Goal: Information Seeking & Learning: Learn about a topic

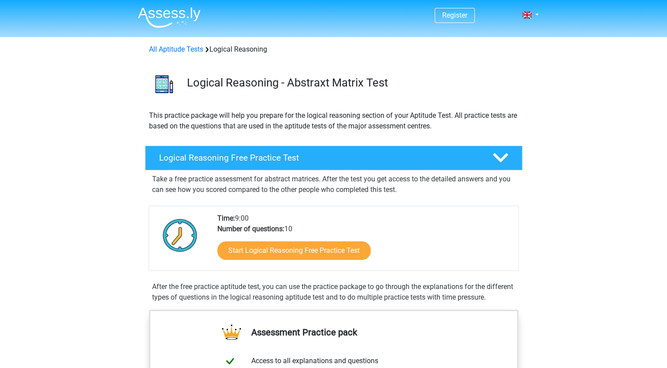
scroll to position [103, 0]
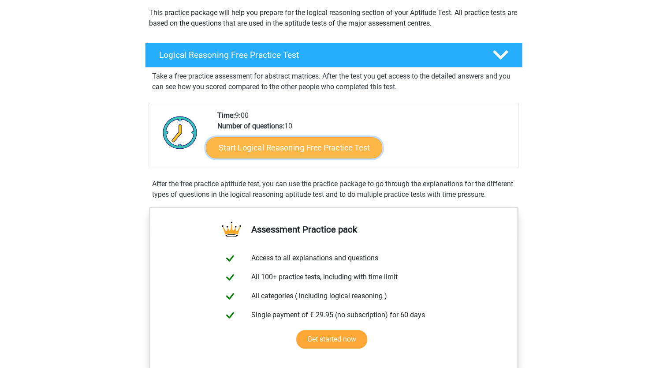
click at [314, 154] on link "Start Logical Reasoning Free Practice Test" at bounding box center [294, 147] width 176 height 21
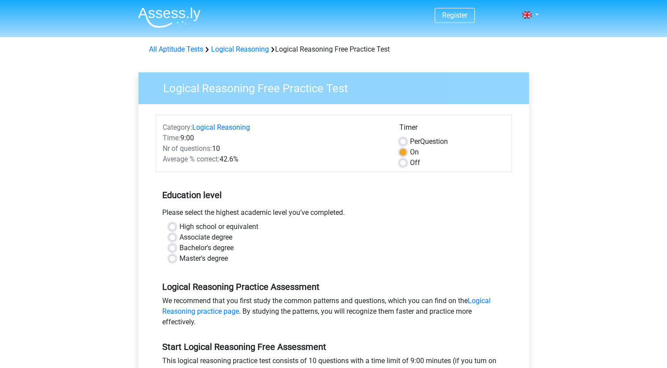
click at [410, 149] on label "On" at bounding box center [414, 152] width 9 height 11
click at [404, 149] on input "On" at bounding box center [402, 151] width 7 height 9
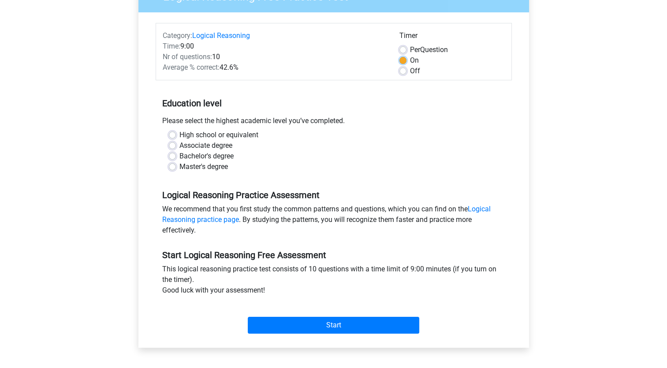
scroll to position [103, 0]
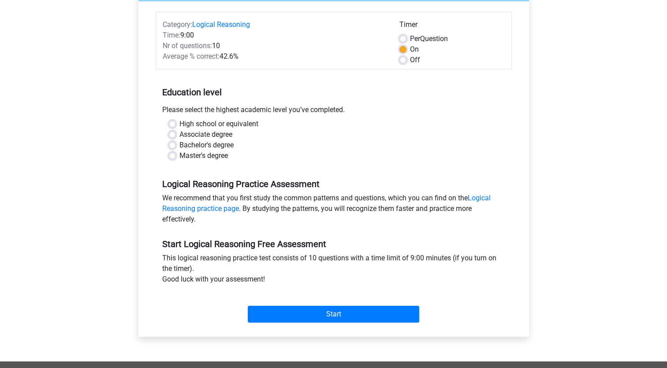
click at [177, 126] on div "High school or equivalent" at bounding box center [334, 124] width 330 height 11
click at [179, 124] on label "High school or equivalent" at bounding box center [218, 124] width 79 height 11
click at [174, 124] on input "High school or equivalent" at bounding box center [172, 123] width 7 height 9
radio input "true"
click at [179, 135] on label "Associate degree" at bounding box center [205, 134] width 53 height 11
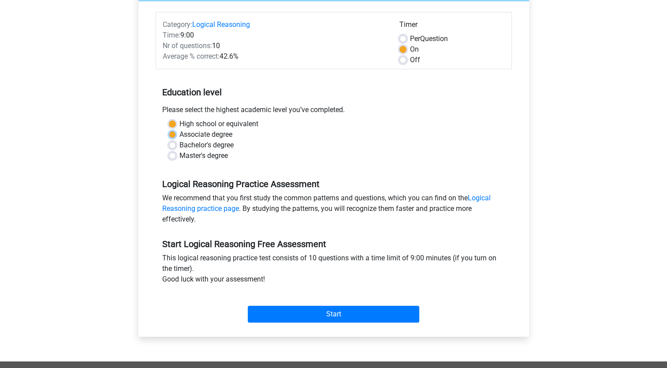
click at [173, 135] on input "Associate degree" at bounding box center [172, 133] width 7 height 9
radio input "true"
click at [179, 145] on label "Bachelor's degree" at bounding box center [206, 145] width 54 height 11
click at [173, 145] on input "Bachelor's degree" at bounding box center [172, 144] width 7 height 9
radio input "true"
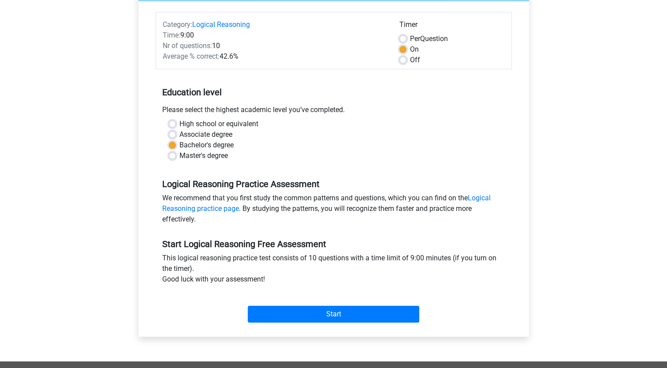
click at [179, 154] on label "Master's degree" at bounding box center [203, 155] width 48 height 11
click at [175, 154] on input "Master's degree" at bounding box center [172, 154] width 7 height 9
radio input "true"
click at [179, 125] on label "High school or equivalent" at bounding box center [218, 124] width 79 height 11
click at [175, 125] on input "High school or equivalent" at bounding box center [172, 123] width 7 height 9
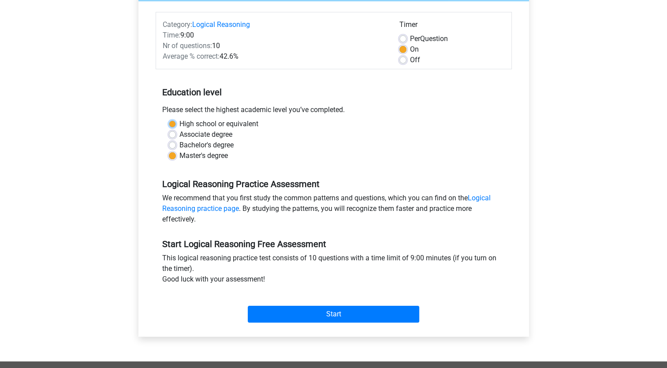
radio input "true"
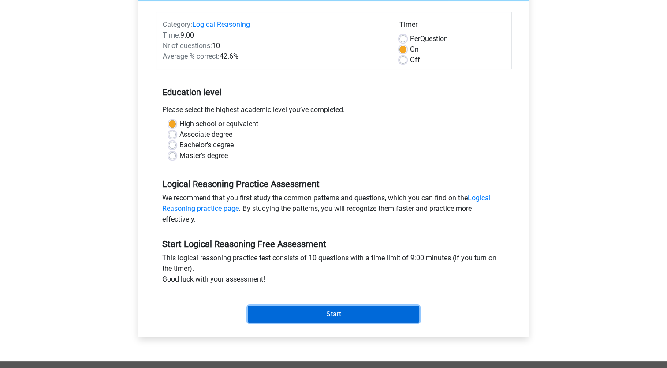
click at [284, 321] on input "Start" at bounding box center [333, 313] width 171 height 17
click at [287, 313] on input "Start" at bounding box center [333, 313] width 171 height 17
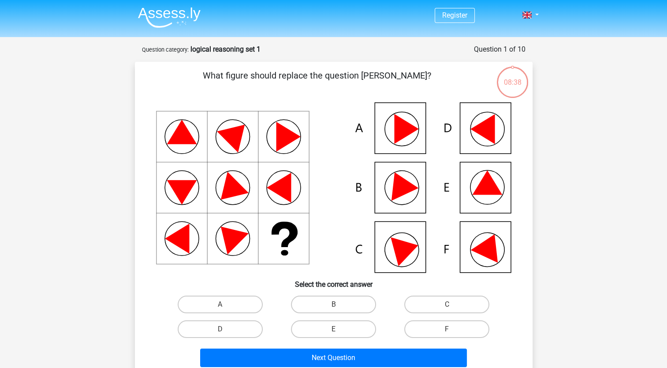
click at [405, 197] on icon at bounding box center [333, 187] width 355 height 170
click at [329, 302] on label "B" at bounding box center [333, 304] width 85 height 18
click at [333, 304] on input "B" at bounding box center [336, 307] width 6 height 6
radio input "true"
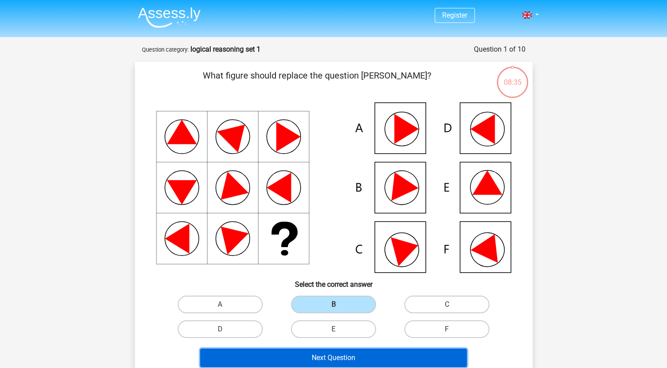
click at [340, 359] on button "Next Question" at bounding box center [333, 357] width 267 height 19
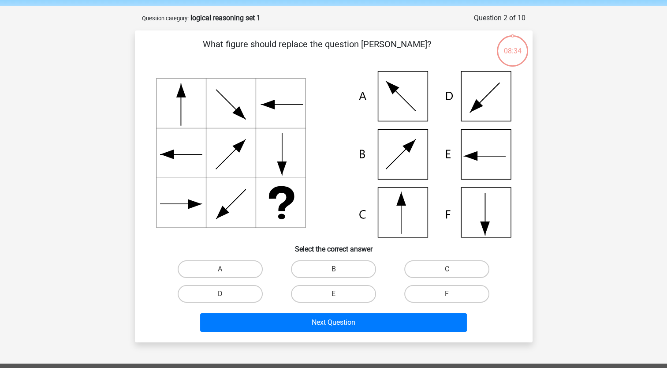
scroll to position [44, 0]
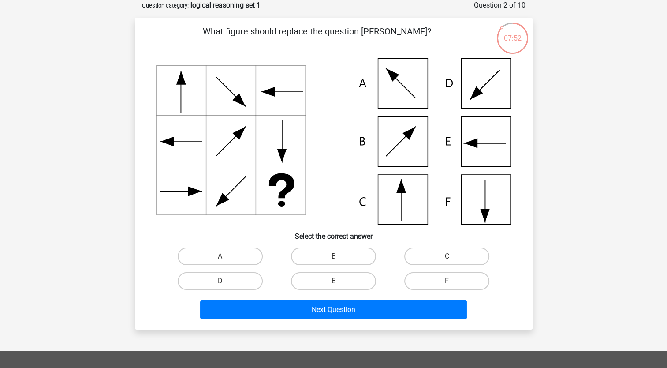
click at [393, 96] on icon at bounding box center [333, 141] width 355 height 166
click at [223, 263] on label "A" at bounding box center [220, 256] width 85 height 18
click at [223, 262] on input "A" at bounding box center [223, 259] width 6 height 6
radio input "true"
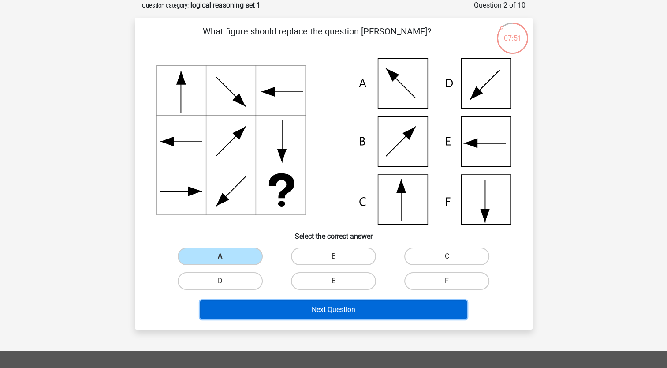
click at [246, 302] on button "Next Question" at bounding box center [333, 309] width 267 height 19
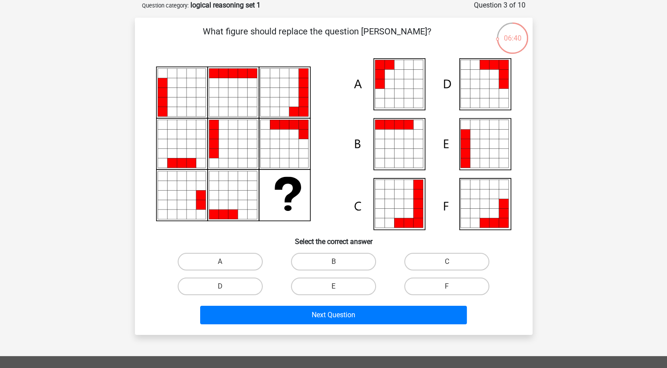
click at [467, 133] on icon at bounding box center [465, 135] width 10 height 10
click at [353, 290] on label "E" at bounding box center [333, 286] width 85 height 18
click at [339, 290] on input "E" at bounding box center [336, 289] width 6 height 6
radio input "true"
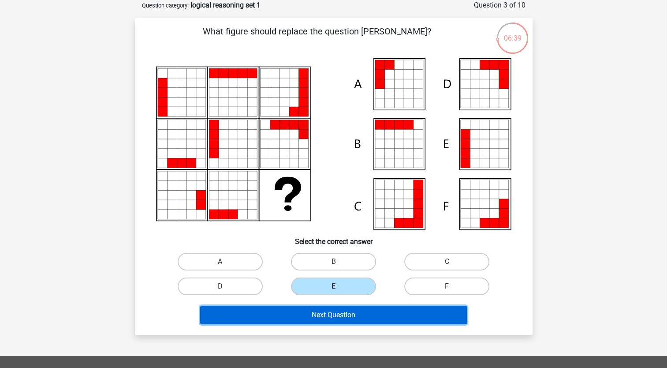
click at [351, 318] on button "Next Question" at bounding box center [333, 314] width 267 height 19
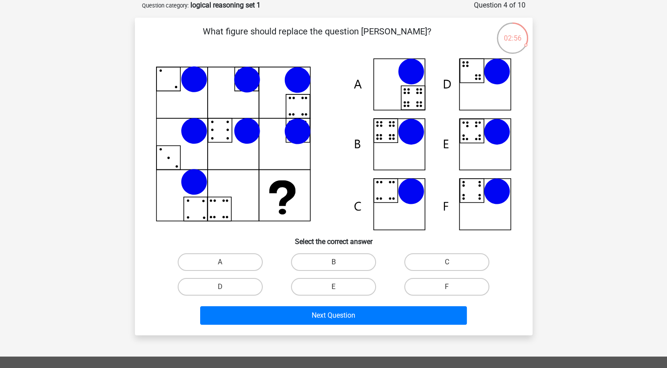
click at [401, 135] on icon at bounding box center [411, 132] width 26 height 26
click at [317, 263] on label "B" at bounding box center [333, 262] width 85 height 18
click at [333, 263] on input "B" at bounding box center [336, 265] width 6 height 6
radio input "true"
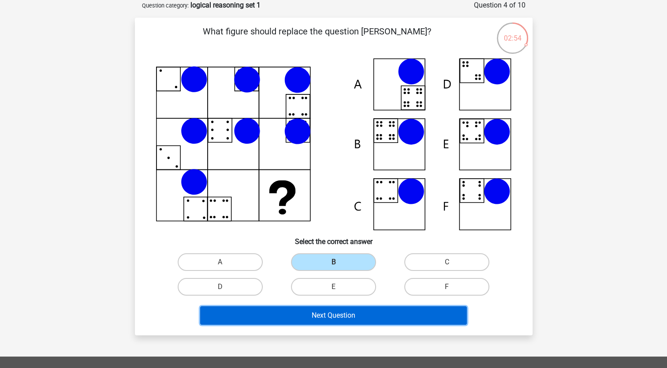
click at [328, 312] on button "Next Question" at bounding box center [333, 315] width 267 height 19
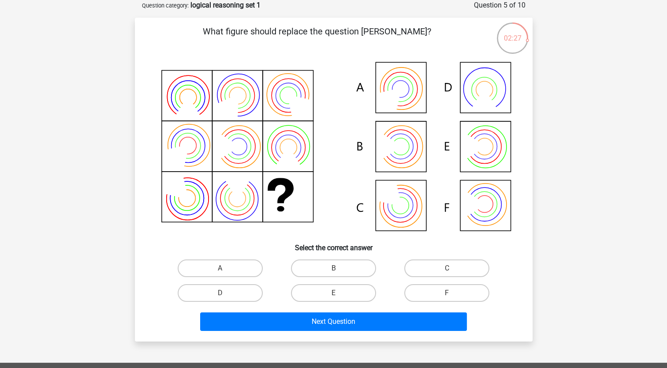
click at [506, 40] on div "02:27" at bounding box center [512, 33] width 33 height 22
click at [524, 37] on div "02:26" at bounding box center [512, 33] width 33 height 22
click at [527, 41] on div "02:25" at bounding box center [512, 33] width 33 height 22
click at [391, 205] on icon at bounding box center [400, 205] width 24 height 24
click at [436, 268] on label "C" at bounding box center [446, 268] width 85 height 18
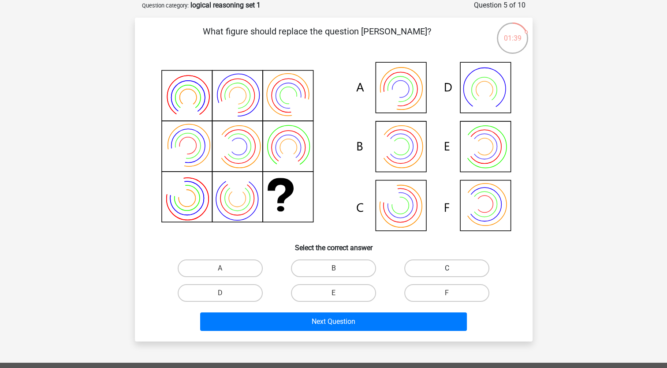
click at [447, 268] on input "C" at bounding box center [450, 271] width 6 height 6
radio input "true"
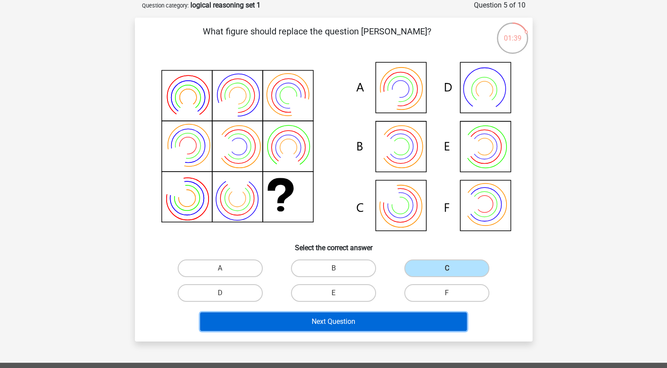
click at [397, 318] on button "Next Question" at bounding box center [333, 321] width 267 height 19
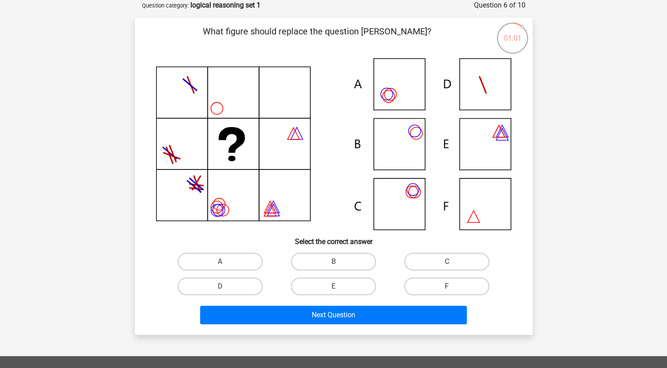
click at [418, 190] on icon at bounding box center [412, 189] width 12 height 12
click at [427, 262] on label "C" at bounding box center [446, 262] width 85 height 18
click at [447, 262] on input "C" at bounding box center [450, 264] width 6 height 6
radio input "true"
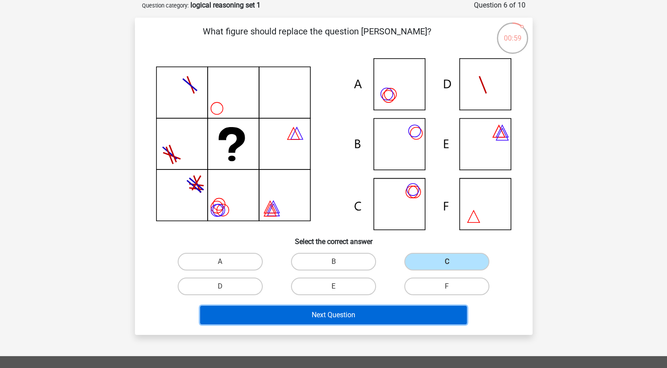
click at [384, 315] on button "Next Question" at bounding box center [333, 314] width 267 height 19
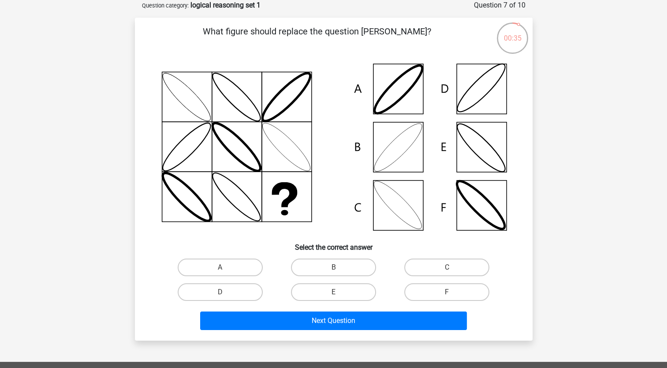
click at [334, 292] on input "E" at bounding box center [336, 295] width 6 height 6
radio input "true"
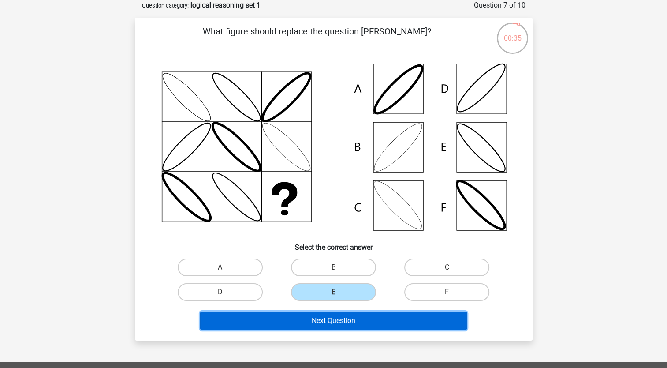
click at [323, 312] on button "Next Question" at bounding box center [333, 320] width 267 height 19
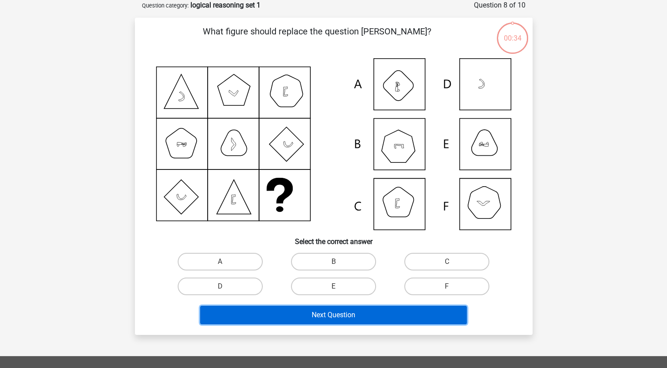
click at [323, 322] on button "Next Question" at bounding box center [333, 314] width 267 height 19
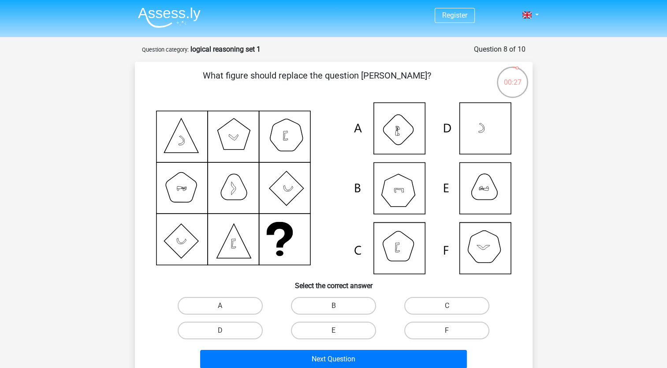
scroll to position [103, 0]
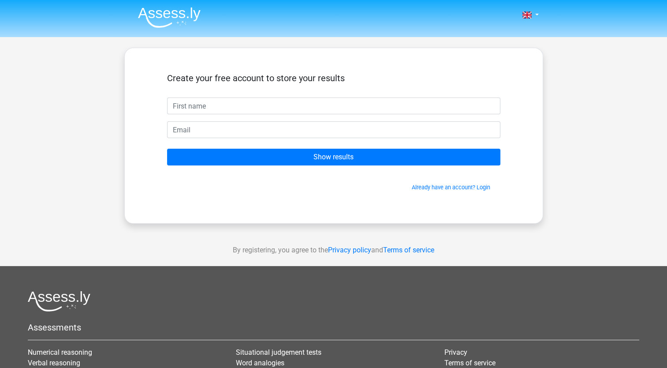
click at [366, 104] on input "text" at bounding box center [333, 105] width 333 height 17
type input "Амелия"
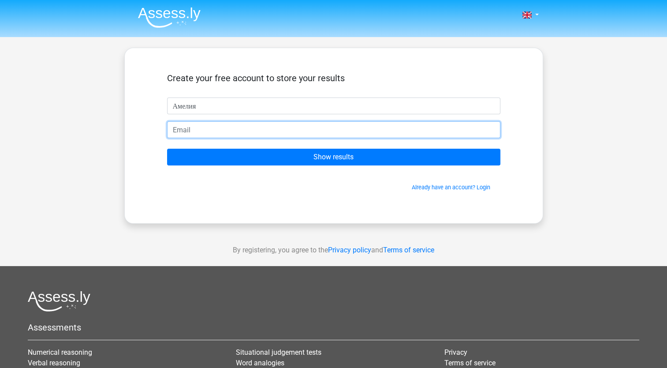
click at [270, 133] on input "email" at bounding box center [333, 129] width 333 height 17
type input "[EMAIL_ADDRESS][DOMAIN_NAME]"
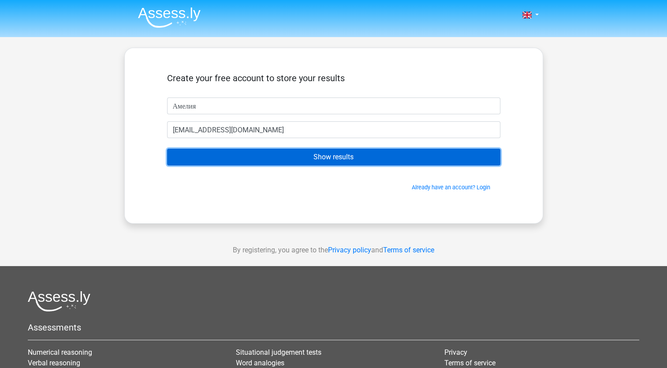
click at [249, 154] on input "Show results" at bounding box center [333, 157] width 333 height 17
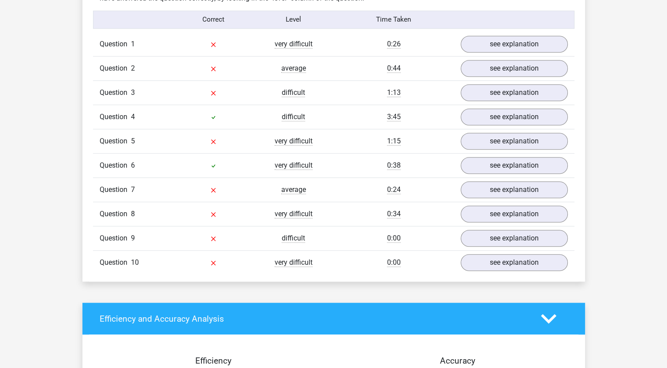
scroll to position [720, 0]
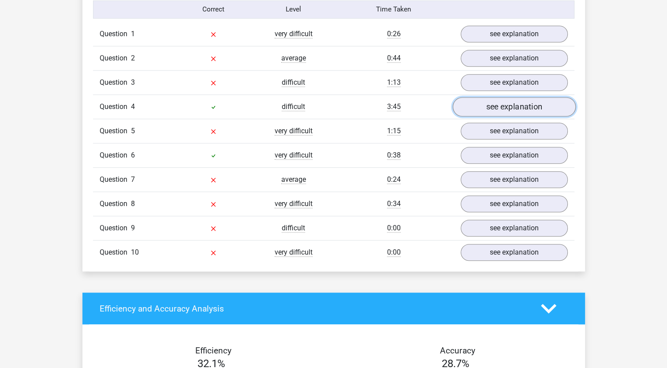
click at [476, 103] on link "see explanation" at bounding box center [513, 106] width 123 height 19
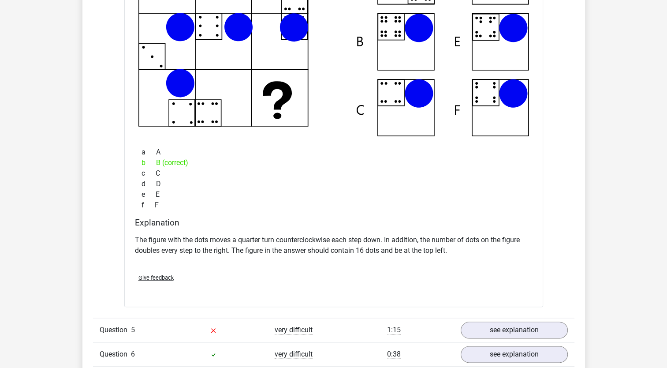
scroll to position [925, 0]
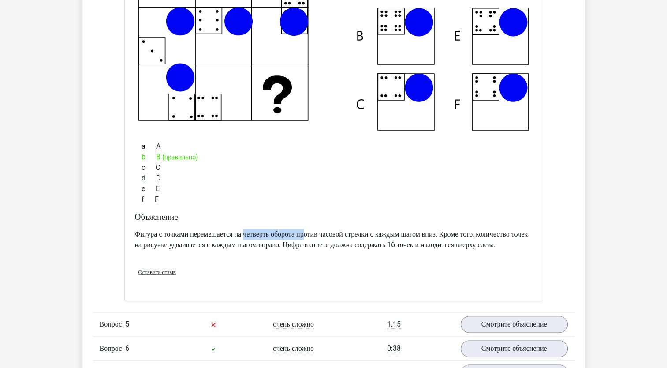
drag, startPoint x: 308, startPoint y: 230, endPoint x: 329, endPoint y: 230, distance: 20.7
click at [325, 230] on p "Фигура с точками перемещается на четверть оборота против часовой стрелки с кажд…" at bounding box center [334, 239] width 398 height 21
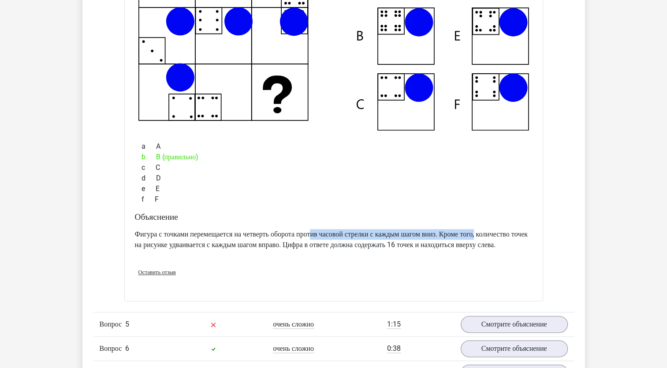
drag, startPoint x: 332, startPoint y: 230, endPoint x: 538, endPoint y: 230, distance: 206.3
click at [538, 230] on div "What figure should replace the question [PERSON_NAME]?" at bounding box center [333, 112] width 419 height 378
drag, startPoint x: 178, startPoint y: 242, endPoint x: 483, endPoint y: 232, distance: 305.1
click at [482, 232] on p "Фигура с точками перемещается на четверть оборота против часовой стрелки с кажд…" at bounding box center [334, 239] width 398 height 21
click at [494, 238] on p "Фигура с точками перемещается на четверть оборота против часовой стрелки с кажд…" at bounding box center [334, 239] width 398 height 21
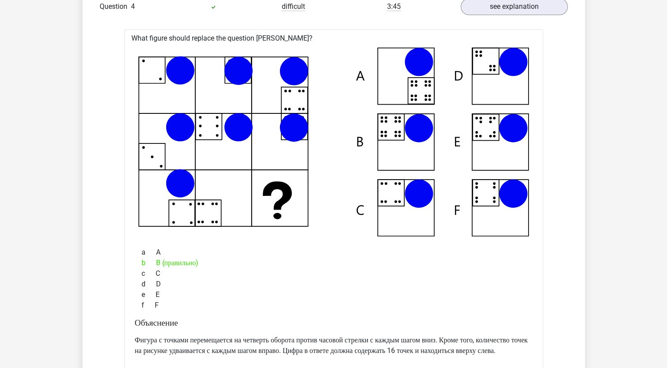
scroll to position [720, 0]
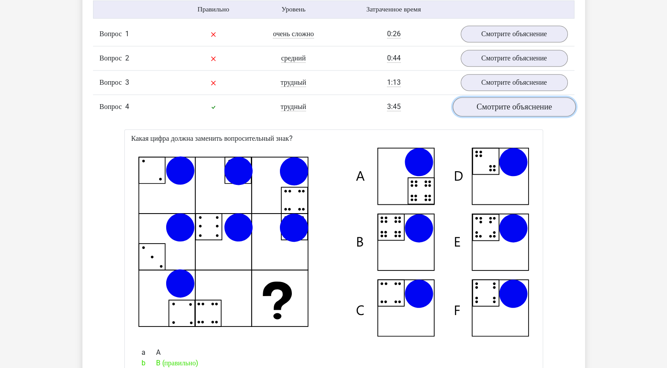
click at [468, 107] on link "Смотрите объяснение" at bounding box center [513, 106] width 123 height 19
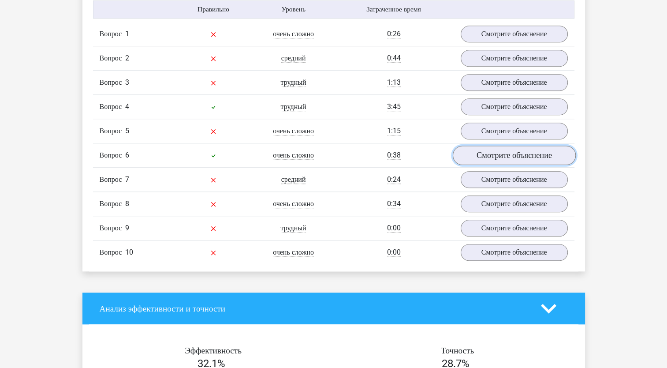
click at [473, 153] on link "Смотрите объяснение" at bounding box center [513, 154] width 123 height 19
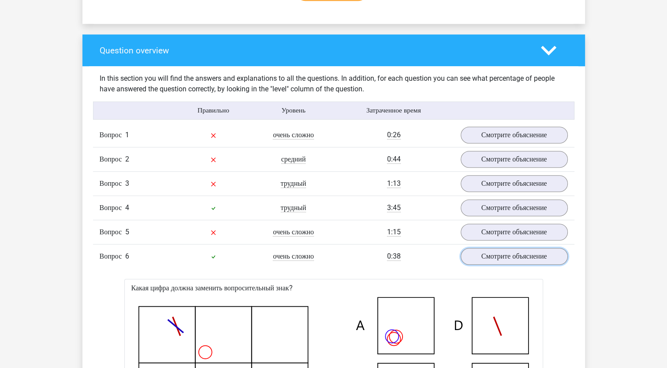
scroll to position [617, 0]
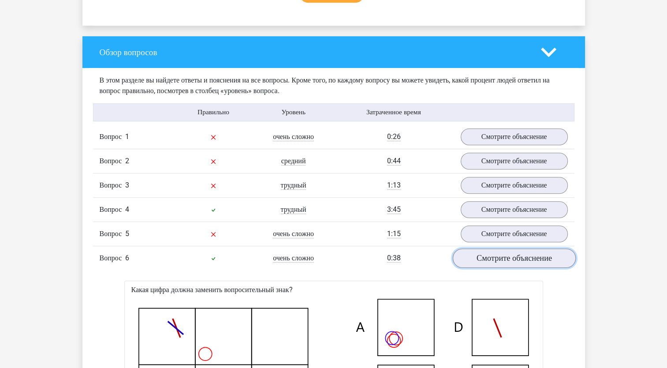
click at [479, 252] on link "Смотрите объяснение" at bounding box center [513, 257] width 123 height 19
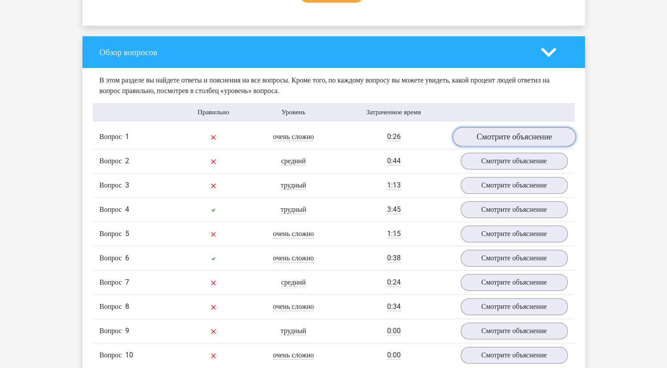
click at [480, 129] on link "Смотрите объяснение" at bounding box center [513, 136] width 123 height 19
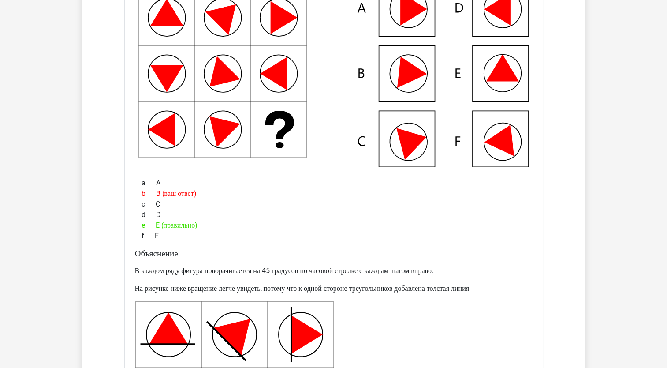
scroll to position [822, 0]
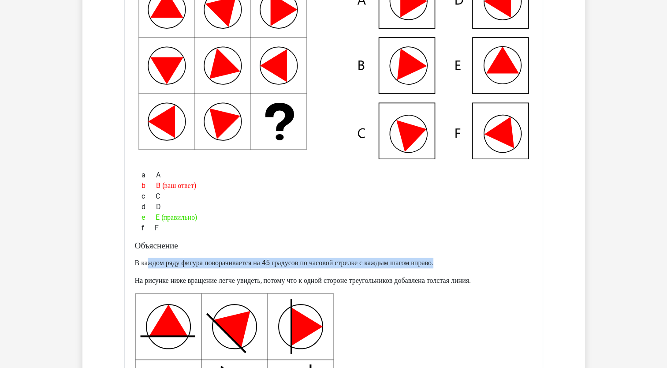
drag, startPoint x: 148, startPoint y: 265, endPoint x: 474, endPoint y: 254, distance: 325.9
click at [474, 254] on div "В каждом ряду фигура поворачивается на 45 градусов по часовой стрелке с каждым …" at bounding box center [334, 375] width 398 height 242
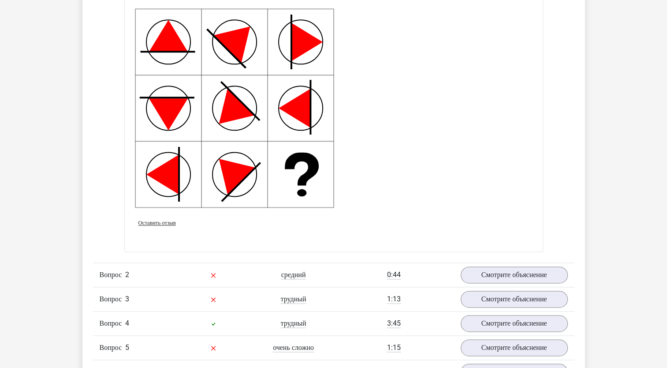
scroll to position [1131, 0]
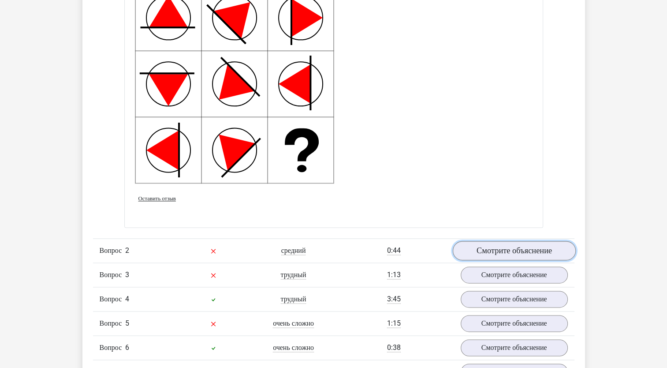
click at [485, 242] on link "Смотрите объяснение" at bounding box center [513, 250] width 123 height 19
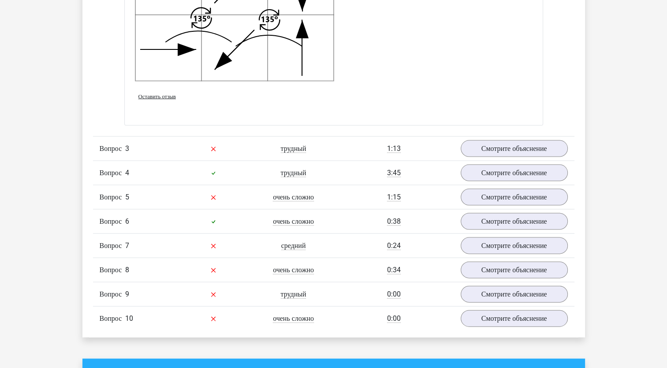
scroll to position [1851, 0]
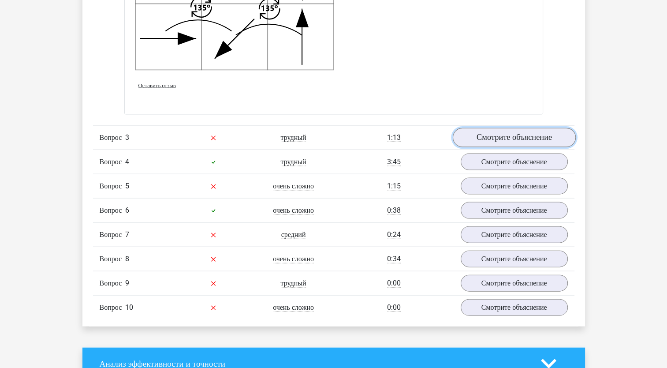
click at [502, 136] on link "Смотрите объяснение" at bounding box center [513, 137] width 123 height 19
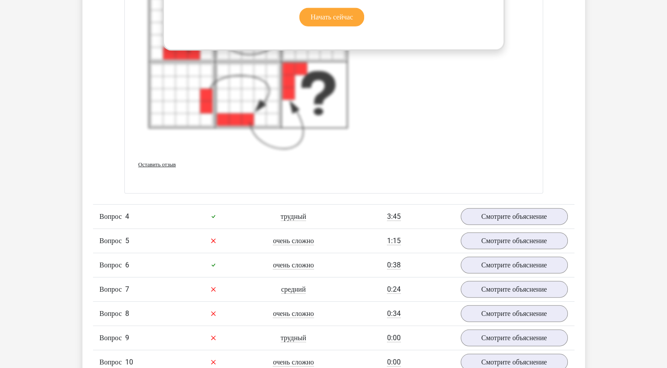
scroll to position [2468, 0]
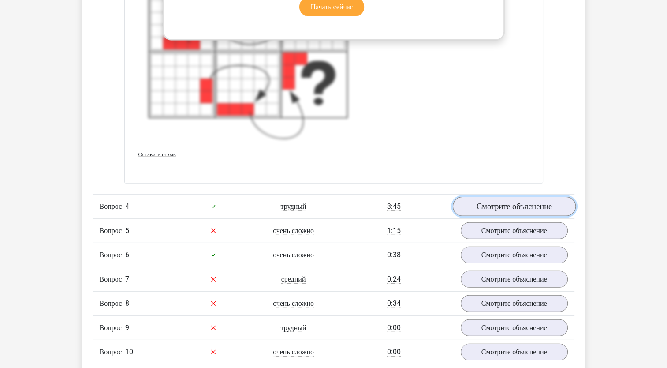
click at [488, 205] on link "Смотрите объяснение" at bounding box center [513, 206] width 123 height 19
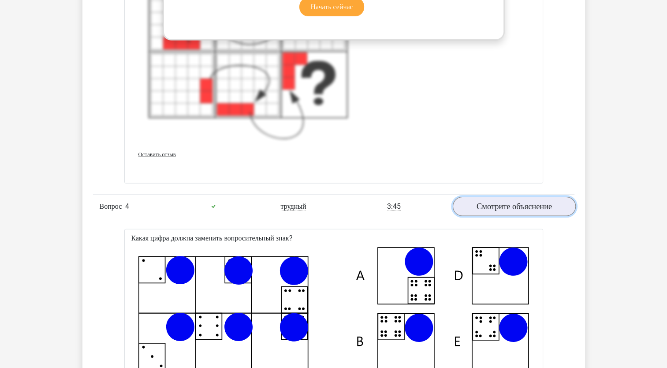
click at [478, 201] on link "Смотрите объяснение" at bounding box center [513, 206] width 123 height 19
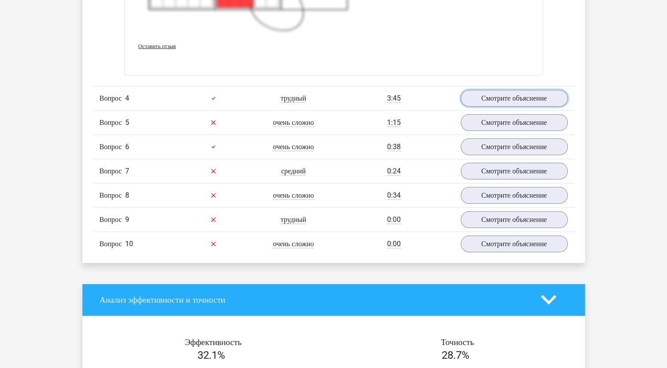
scroll to position [2571, 0]
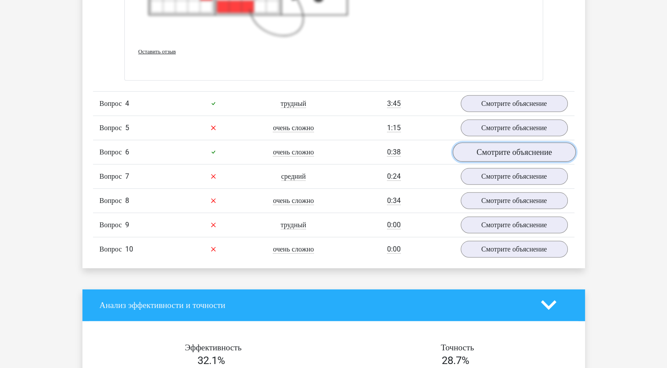
click at [484, 148] on link "Смотрите объяснение" at bounding box center [513, 151] width 123 height 19
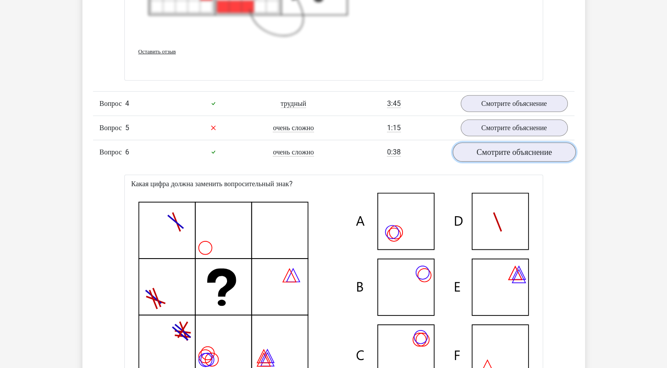
click at [487, 144] on link "Смотрите объяснение" at bounding box center [513, 151] width 123 height 19
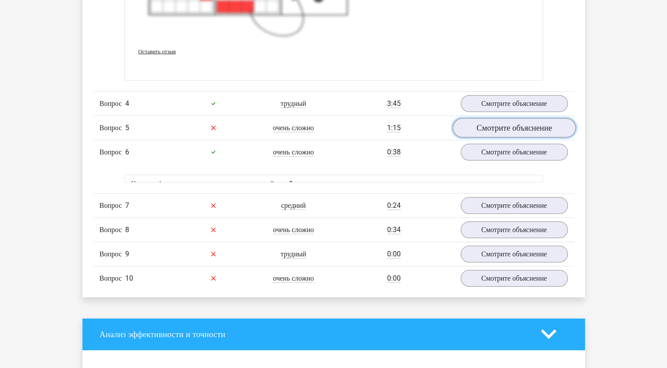
click at [491, 131] on link "Смотрите объяснение" at bounding box center [513, 127] width 123 height 19
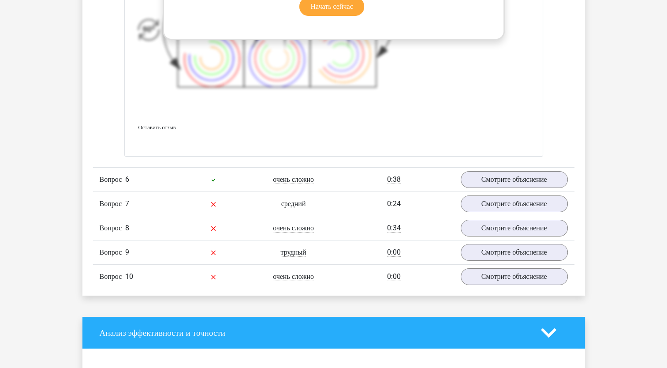
scroll to position [3188, 0]
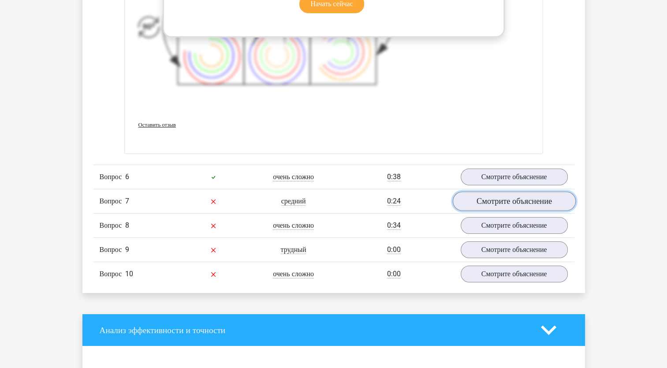
click at [492, 200] on link "Смотрите объяснение" at bounding box center [513, 200] width 123 height 19
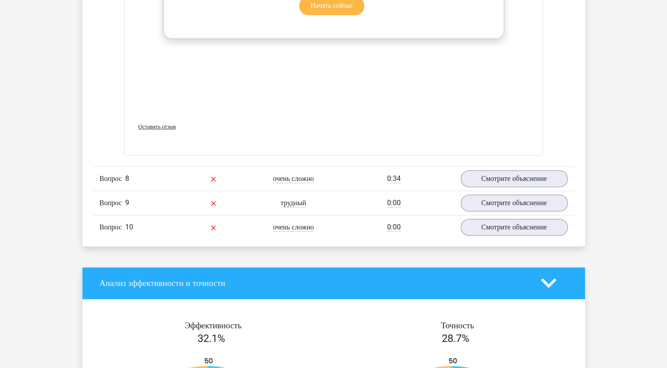
scroll to position [3907, 0]
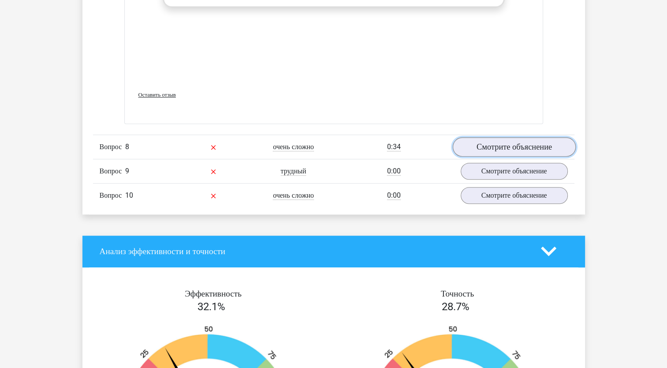
click at [483, 145] on link "Смотрите объяснение" at bounding box center [513, 146] width 123 height 19
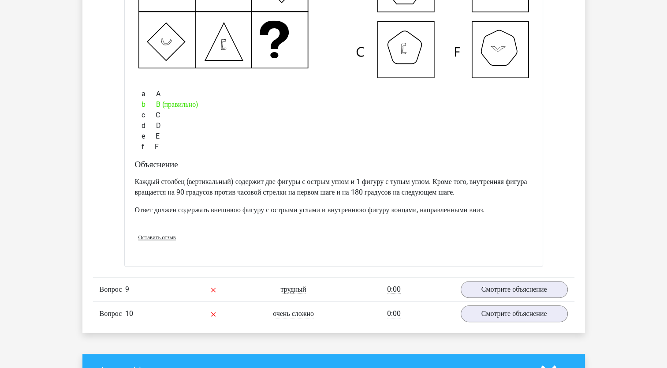
scroll to position [4216, 0]
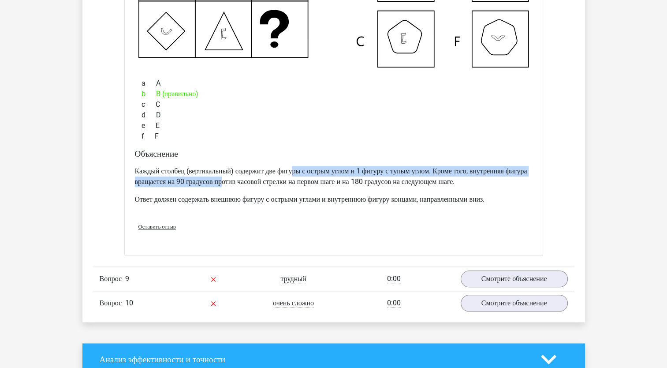
drag, startPoint x: 296, startPoint y: 175, endPoint x: 310, endPoint y: 168, distance: 15.6
click at [310, 168] on p "Каждый столбец (вертикальный) содержит две фигуры с острым углом и 1 фигуру с т…" at bounding box center [334, 176] width 398 height 21
drag, startPoint x: 340, startPoint y: 170, endPoint x: 349, endPoint y: 170, distance: 9.3
click at [340, 170] on p "Каждый столбец (вертикальный) содержит две фигуры с острым углом и 1 фигуру с т…" at bounding box center [334, 176] width 398 height 21
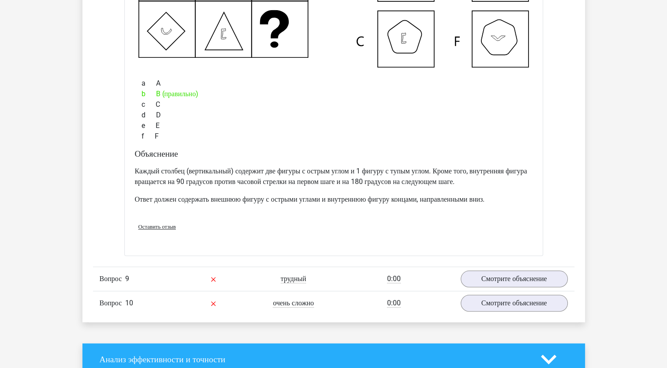
click at [365, 187] on p "Каждый столбец (вертикальный) содержит две фигуры с острым углом и 1 фигуру с т…" at bounding box center [334, 176] width 398 height 21
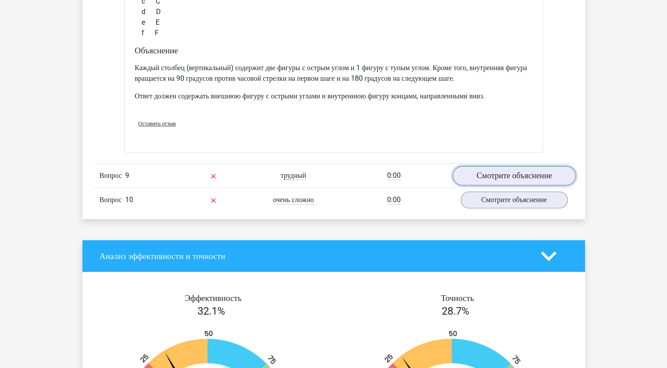
click at [478, 178] on link "Смотрите объяснение" at bounding box center [513, 175] width 123 height 19
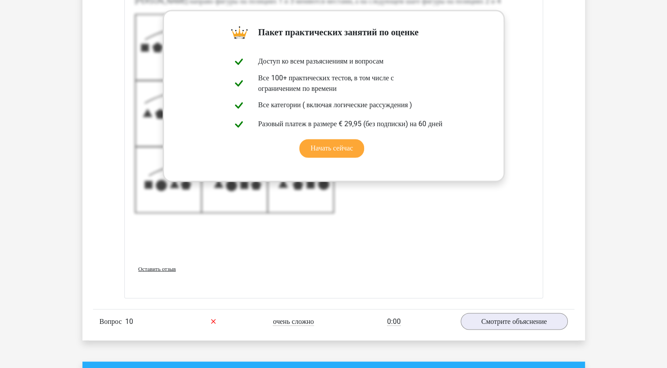
scroll to position [4936, 0]
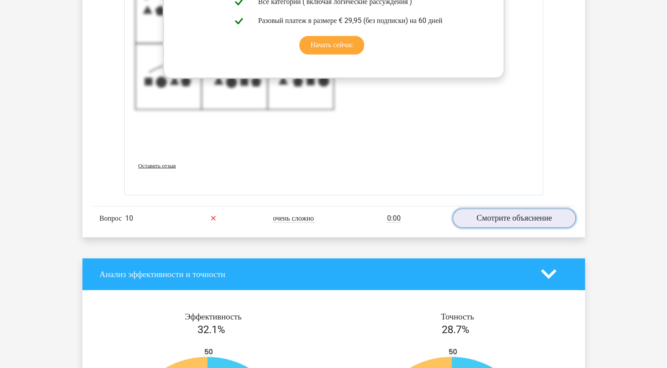
click at [527, 227] on link "Смотрите объяснение" at bounding box center [513, 217] width 123 height 19
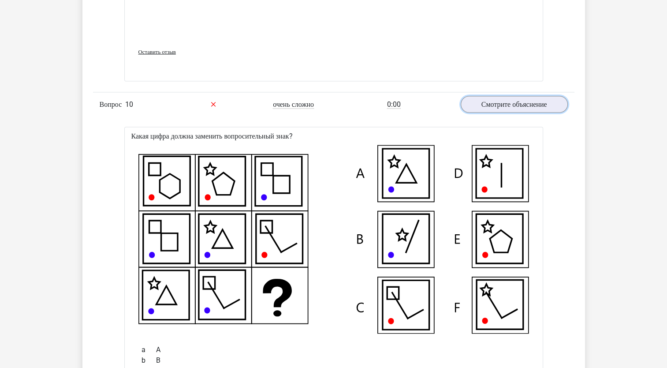
scroll to position [5039, 0]
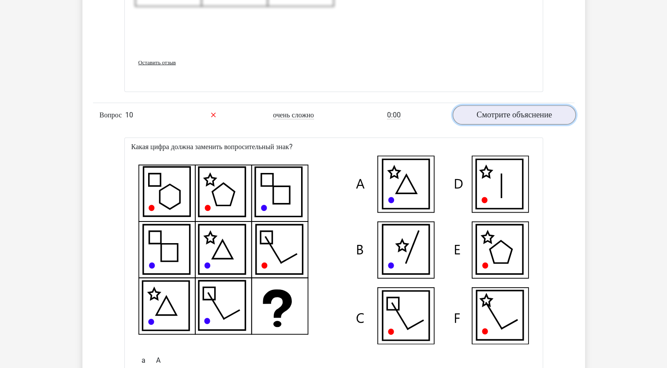
click at [481, 125] on link "Смотрите объяснение" at bounding box center [513, 114] width 123 height 19
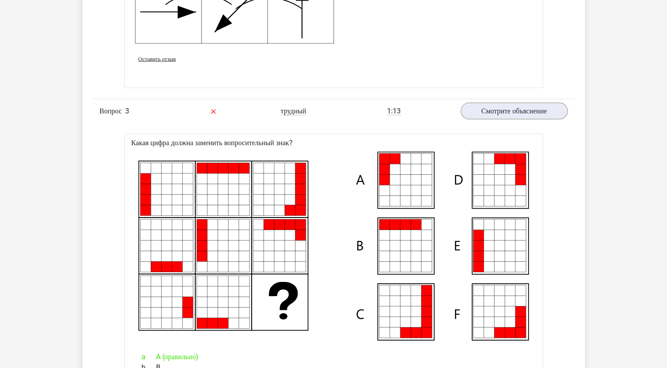
scroll to position [1645, 0]
